Goal: Navigation & Orientation: Find specific page/section

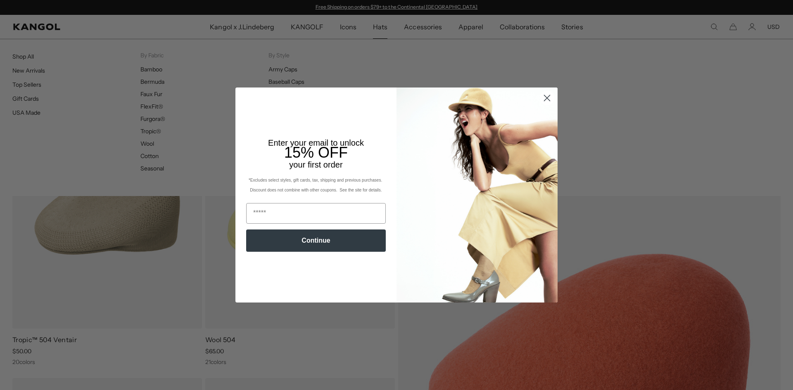
click at [375, 24] on span "Hats" at bounding box center [380, 27] width 14 height 24
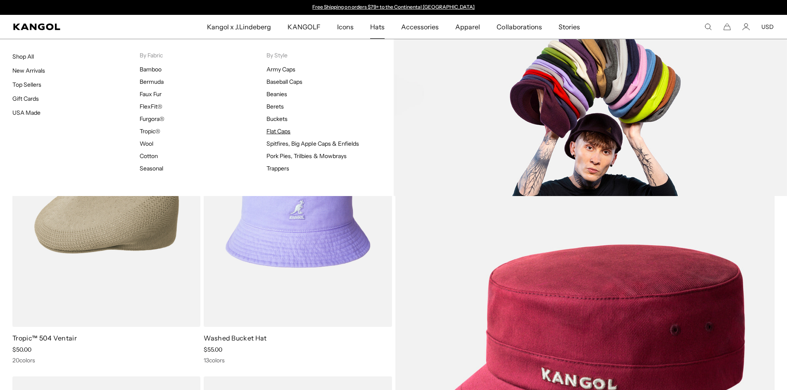
click at [274, 132] on link "Flat Caps" at bounding box center [278, 131] width 24 height 7
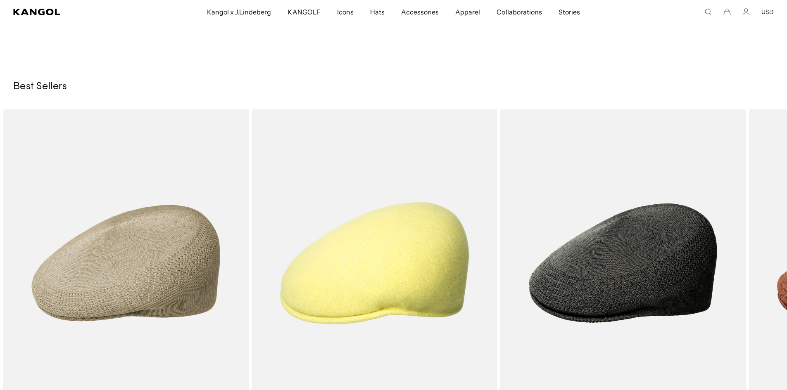
scroll to position [4955, 0]
